Goal: Task Accomplishment & Management: Manage account settings

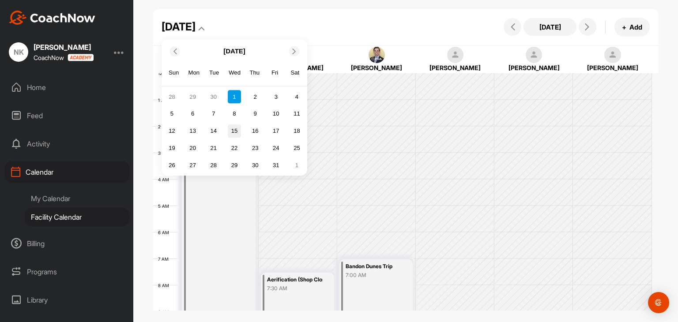
scroll to position [99, 0]
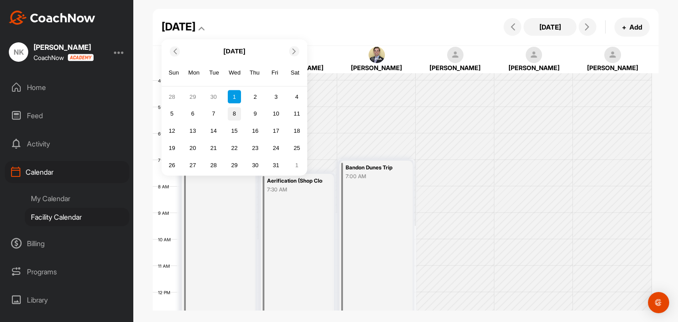
click at [231, 114] on div "8" at bounding box center [234, 113] width 13 height 13
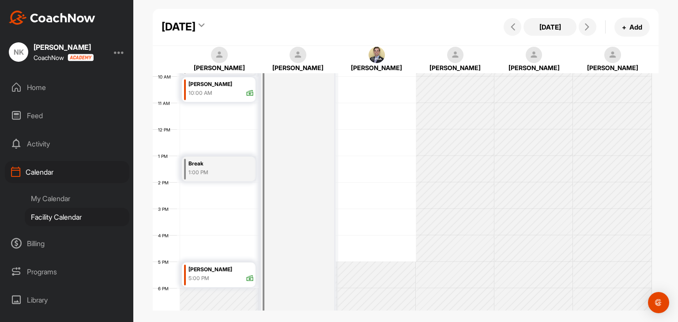
scroll to position [263, 0]
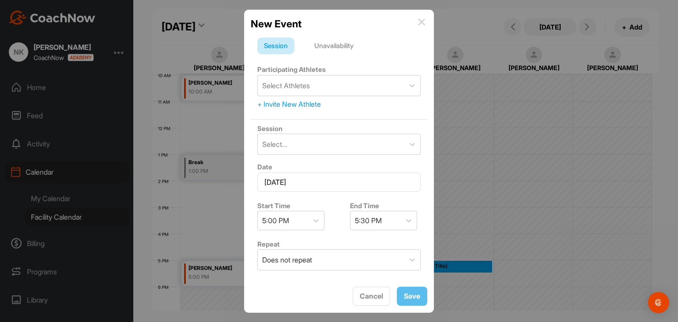
click at [324, 45] on div "Unavailability" at bounding box center [334, 46] width 53 height 17
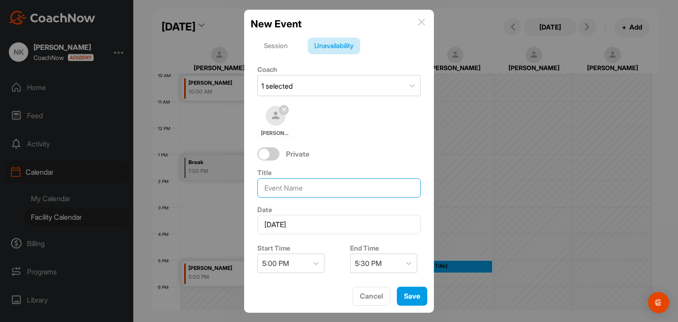
click at [291, 191] on input at bounding box center [338, 187] width 163 height 19
type input "[PERSON_NAME] Photos"
click at [407, 291] on div "Save" at bounding box center [412, 296] width 16 height 11
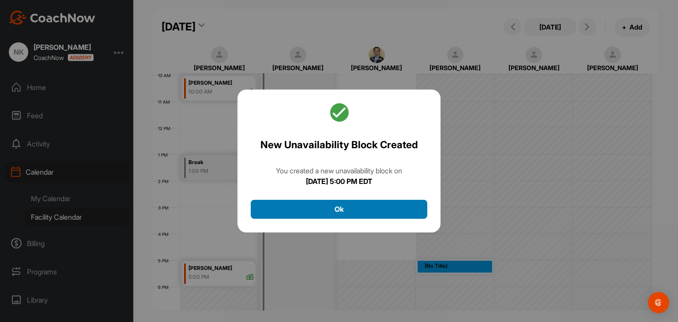
click at [357, 216] on button "Ok" at bounding box center [339, 209] width 177 height 19
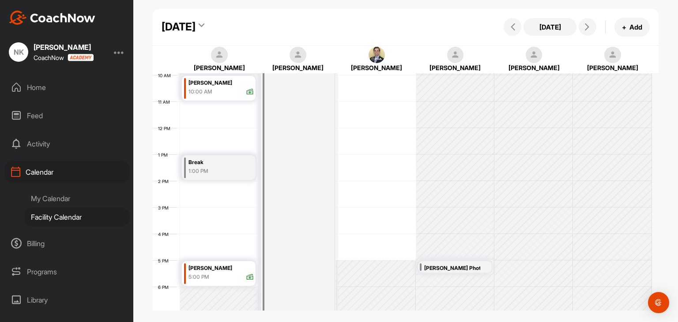
scroll to position [341, 0]
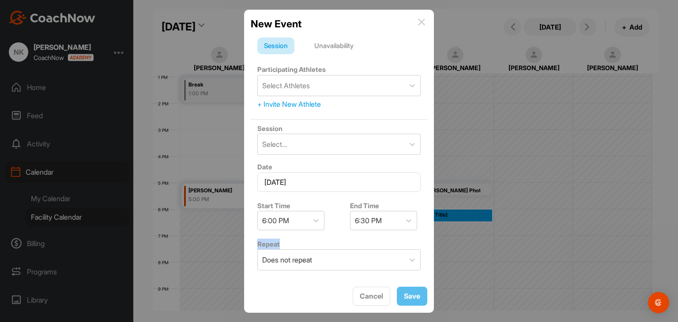
click at [428, 214] on div "New Event Session Unavailability Participating Athletes Select Athletes + Invit…" at bounding box center [339, 161] width 190 height 303
click at [333, 48] on div "Unavailability" at bounding box center [334, 46] width 53 height 17
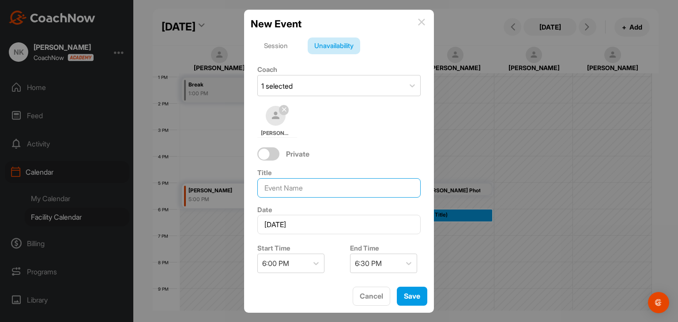
click at [290, 182] on input at bounding box center [338, 187] width 163 height 19
type input "[PERSON_NAME] Photos"
click at [409, 296] on span "Save" at bounding box center [412, 296] width 16 height 9
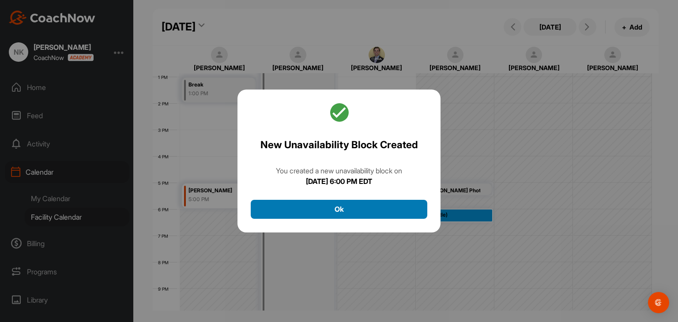
click at [356, 206] on button "Ok" at bounding box center [339, 209] width 177 height 19
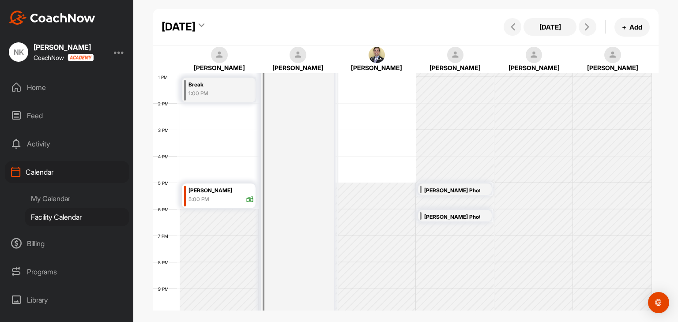
click at [196, 24] on div "[DATE]" at bounding box center [179, 27] width 34 height 16
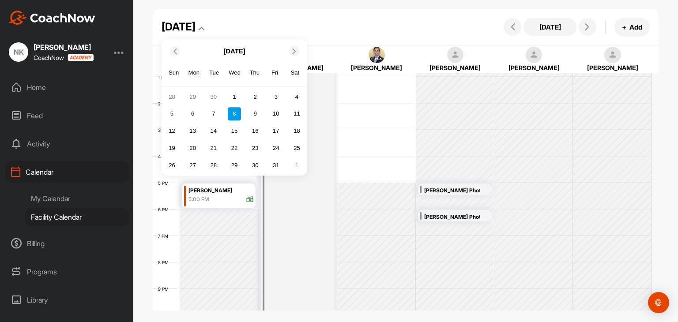
click at [176, 55] on div at bounding box center [175, 51] width 10 height 10
click at [279, 148] on div "26" at bounding box center [275, 148] width 13 height 13
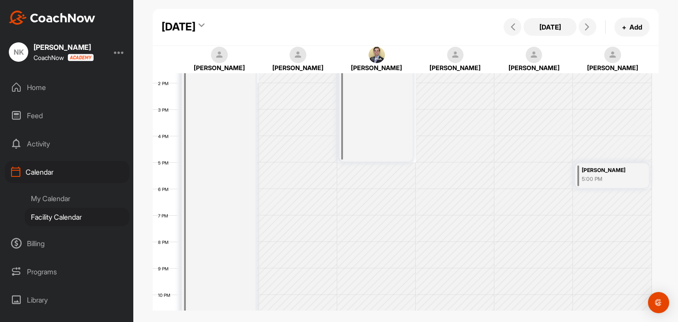
scroll to position [232, 0]
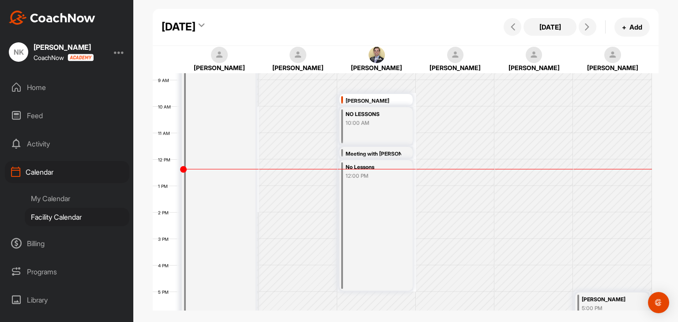
click at [196, 20] on div "[DATE]" at bounding box center [179, 27] width 34 height 16
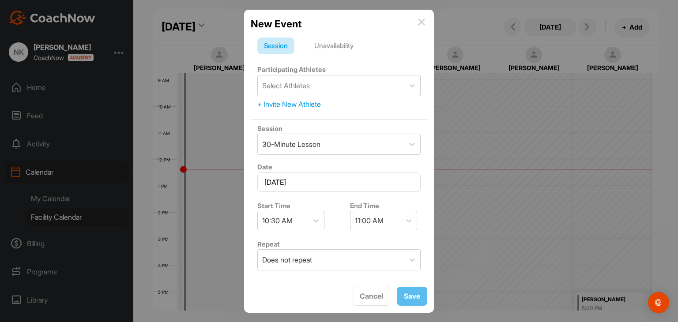
click at [422, 25] on img at bounding box center [421, 22] width 7 height 7
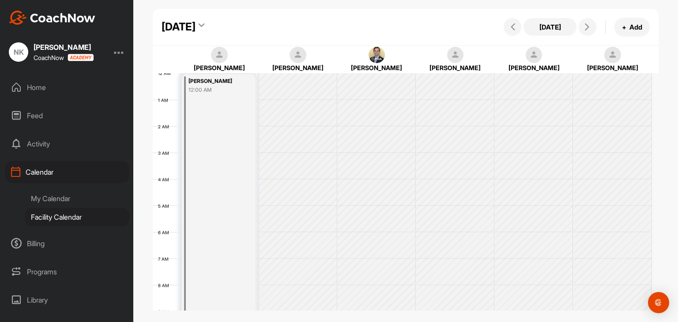
scroll to position [398, 0]
click at [196, 27] on div "[DATE]" at bounding box center [179, 27] width 34 height 16
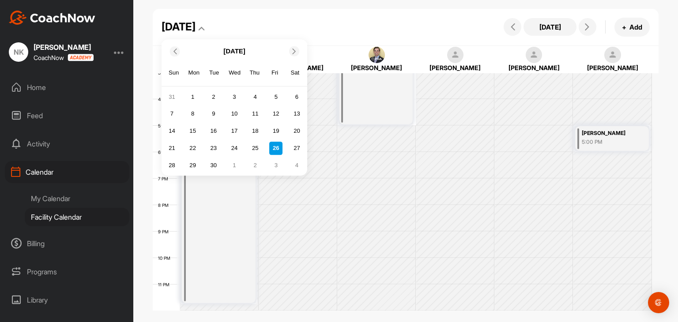
click at [294, 51] on icon at bounding box center [295, 51] width 6 height 6
click at [217, 117] on div "7" at bounding box center [213, 113] width 13 height 13
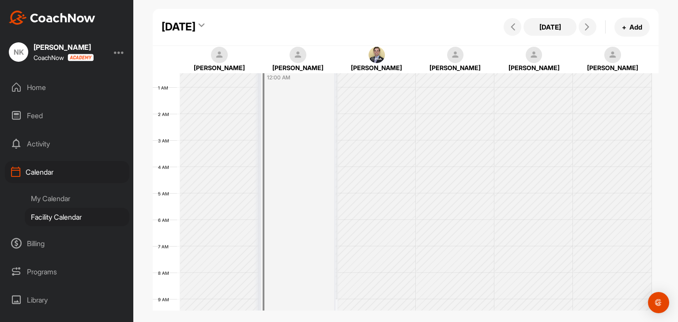
scroll to position [12, 0]
click at [196, 26] on div "[DATE]" at bounding box center [179, 27] width 34 height 16
click at [319, 47] on div "[PERSON_NAME]" at bounding box center [298, 60] width 75 height 26
click at [196, 26] on div "[DATE]" at bounding box center [179, 27] width 34 height 16
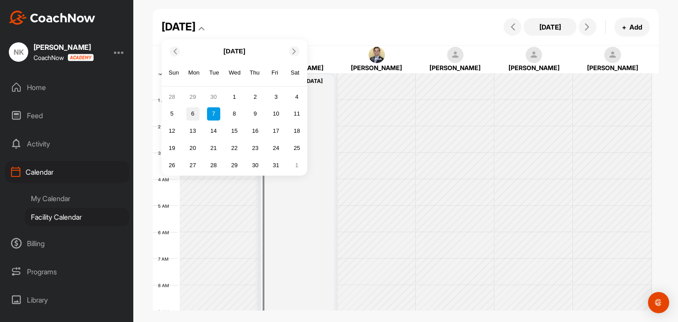
click at [196, 120] on div "6" at bounding box center [192, 113] width 13 height 13
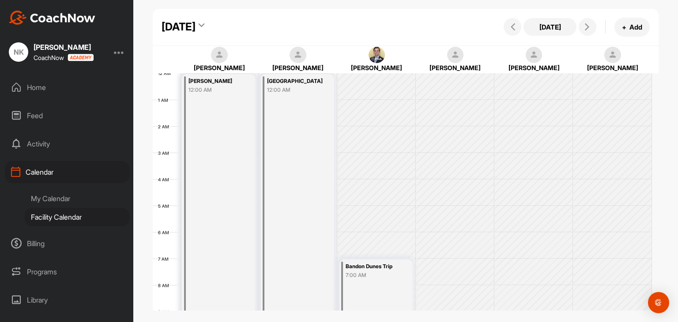
click at [196, 25] on div "[DATE]" at bounding box center [179, 27] width 34 height 16
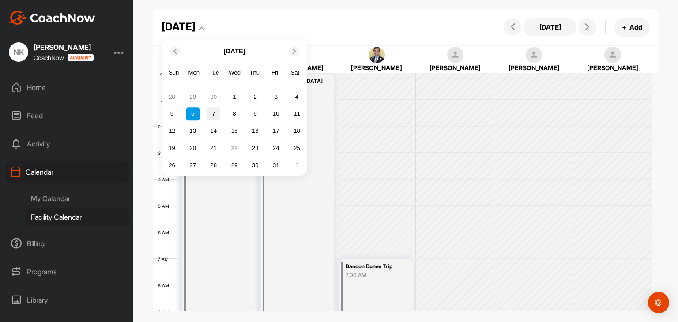
click at [214, 108] on div "7" at bounding box center [213, 113] width 13 height 13
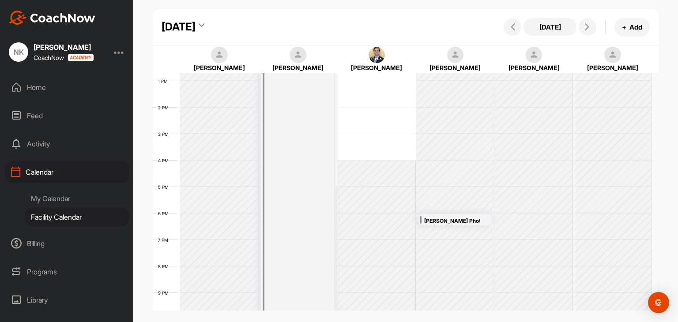
scroll to position [344, 0]
